Goal: Transaction & Acquisition: Purchase product/service

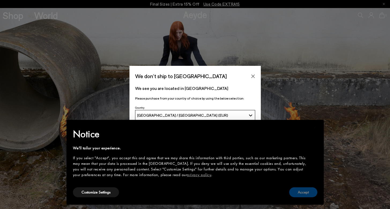
click at [298, 192] on button "Accept" at bounding box center [303, 193] width 28 height 10
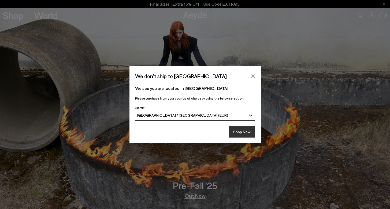
click at [244, 129] on button "Shop Now" at bounding box center [242, 131] width 27 height 11
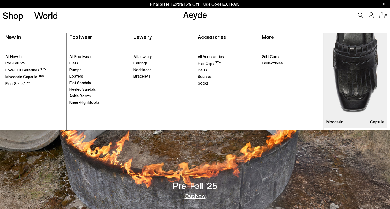
click at [16, 64] on span "Pre-Fall '25" at bounding box center [15, 63] width 20 height 5
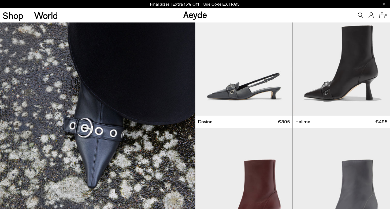
scroll to position [2556, 0]
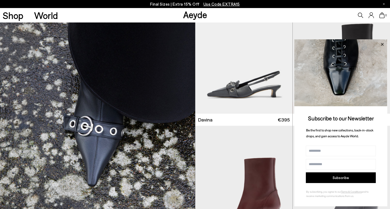
click at [382, 44] on icon at bounding box center [382, 44] width 3 height 3
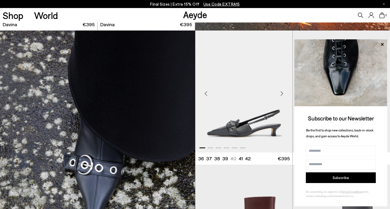
scroll to position [2515, 0]
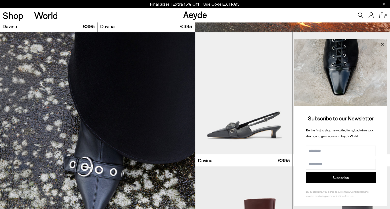
click at [382, 44] on icon at bounding box center [382, 44] width 3 height 3
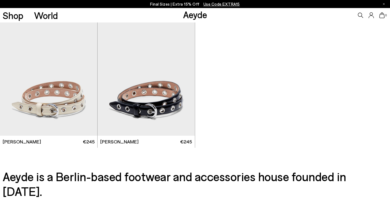
scroll to position [3474, 0]
